Goal: Check status: Check status

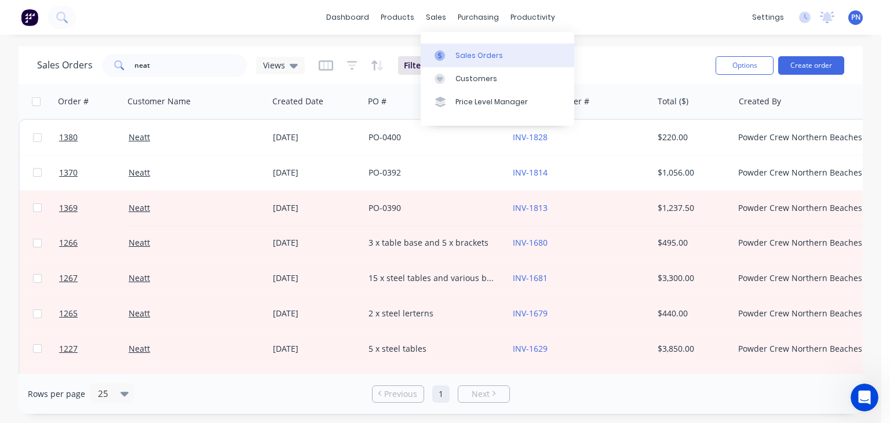
click at [459, 57] on div "Sales Orders" at bounding box center [479, 55] width 48 height 10
click at [462, 55] on div "Sales Orders" at bounding box center [479, 55] width 48 height 10
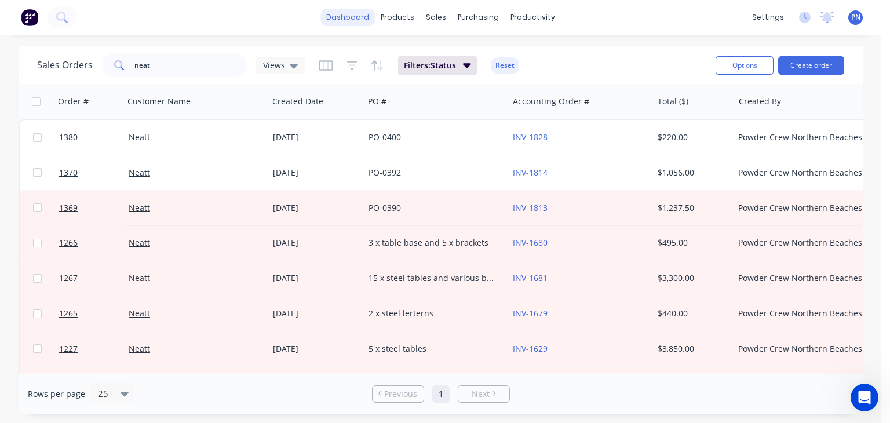
click at [350, 17] on link "dashboard" at bounding box center [347, 17] width 54 height 17
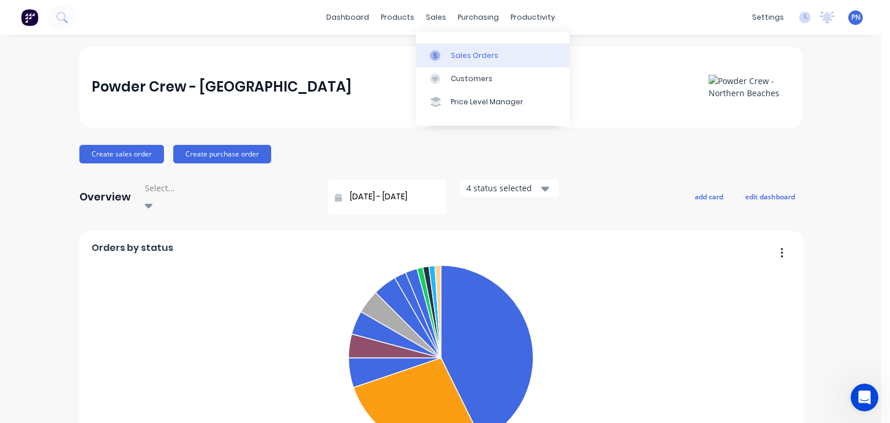
click at [459, 56] on div "Sales Orders" at bounding box center [475, 55] width 48 height 10
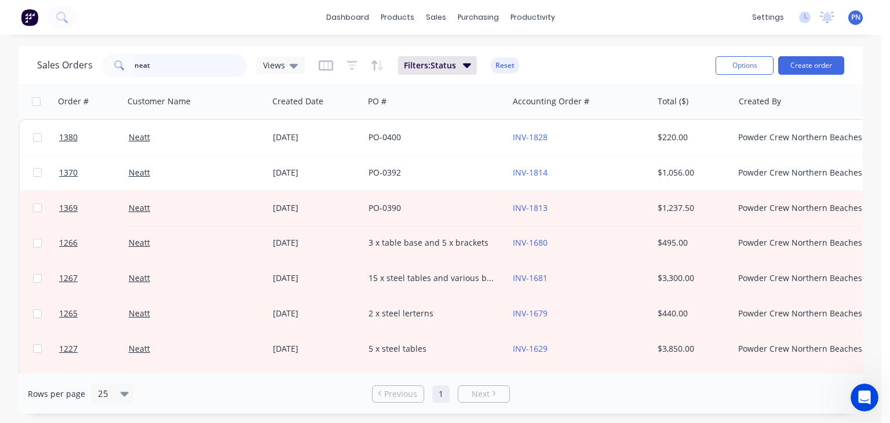
click at [174, 62] on input "neat" at bounding box center [190, 65] width 113 height 23
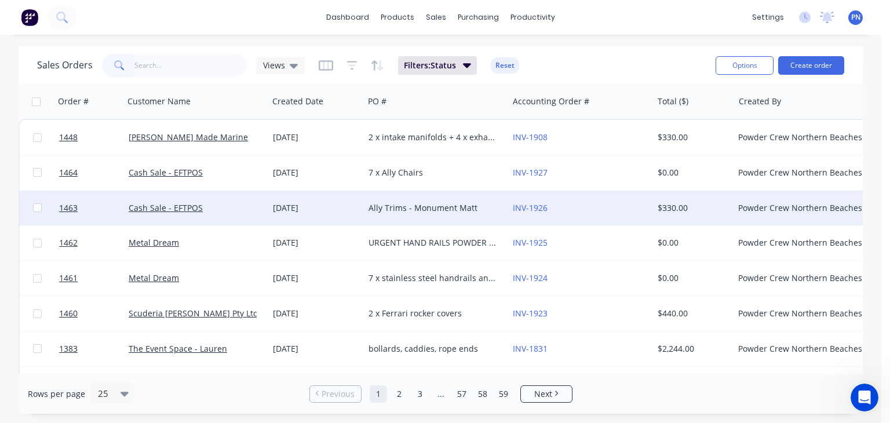
click at [321, 209] on div "[DATE]" at bounding box center [316, 208] width 86 height 12
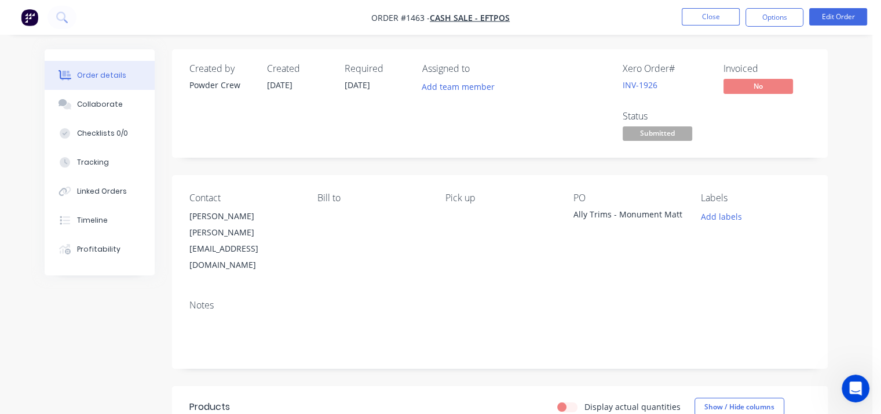
click at [231, 214] on div "[PERSON_NAME]" at bounding box center [244, 216] width 110 height 16
click at [231, 213] on div "[PERSON_NAME]" at bounding box center [244, 216] width 110 height 16
copy div "[PERSON_NAME]"
click at [427, 230] on div "Bill to" at bounding box center [373, 232] width 110 height 81
